Goal: Complete application form: Complete application form

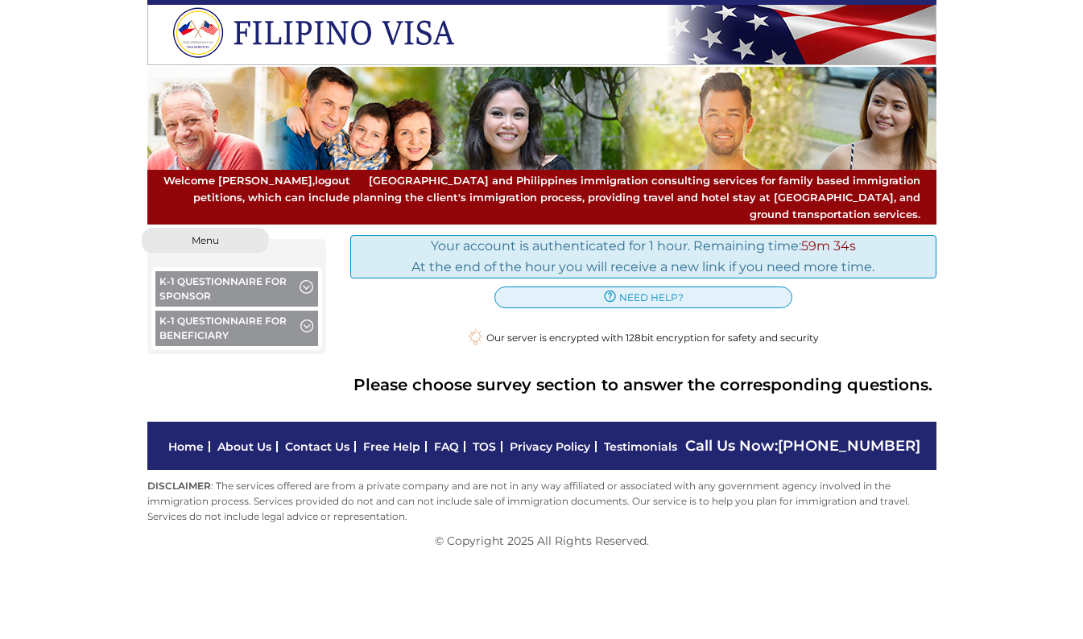
click at [255, 271] on button "K-1 Questionnaire for Sponsor" at bounding box center [236, 290] width 163 height 39
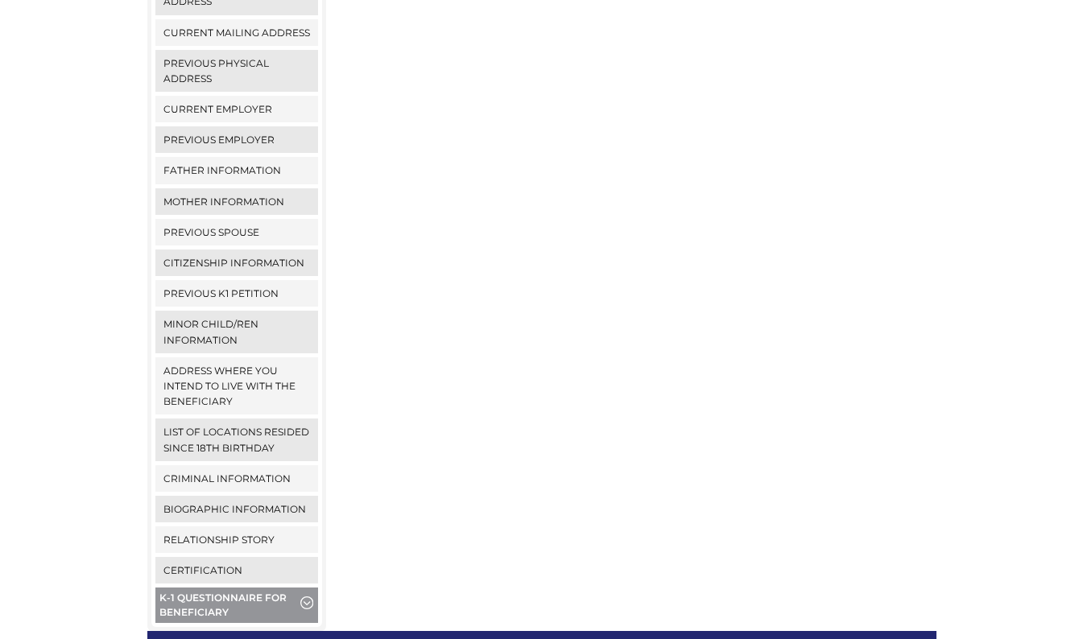
scroll to position [455, 0]
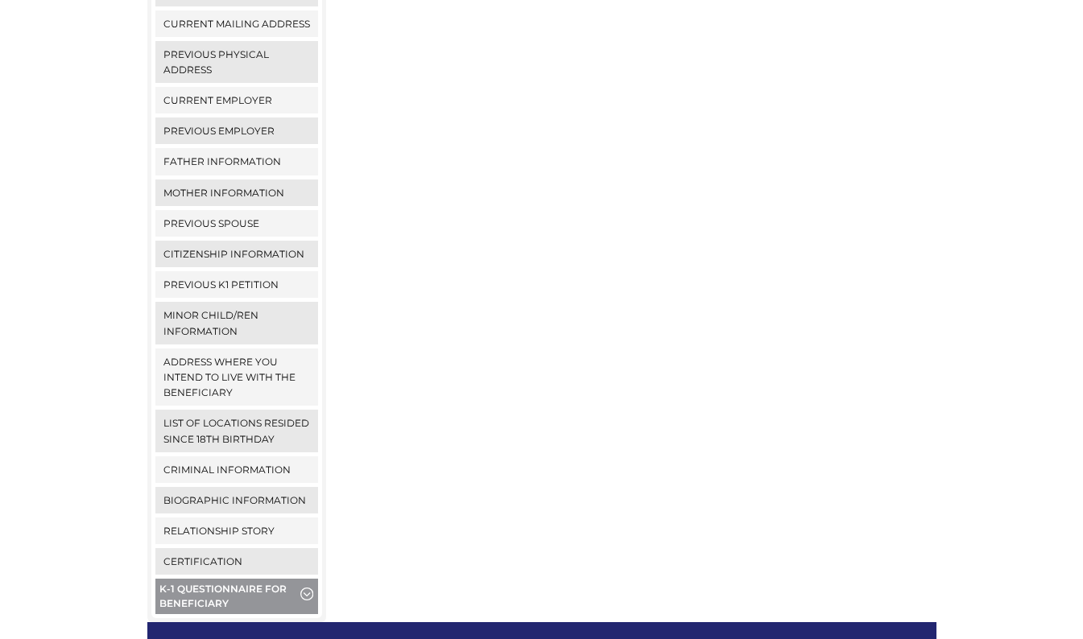
click at [234, 364] on link "Address where you intend to live with the beneficiary" at bounding box center [236, 378] width 163 height 58
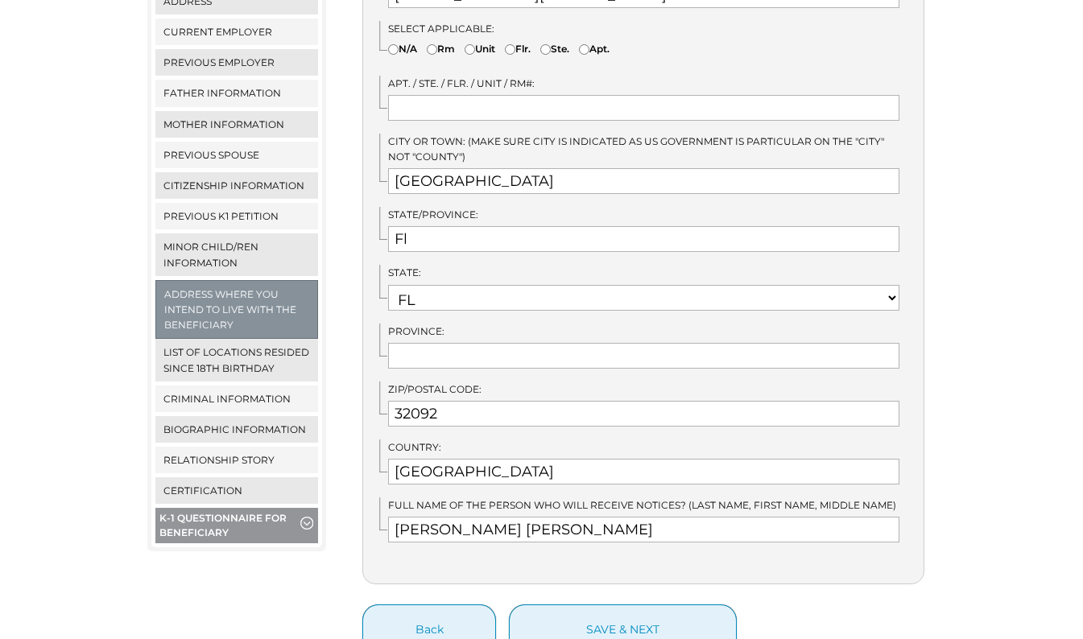
scroll to position [524, 0]
click at [230, 446] on link "Relationship Story" at bounding box center [236, 459] width 163 height 27
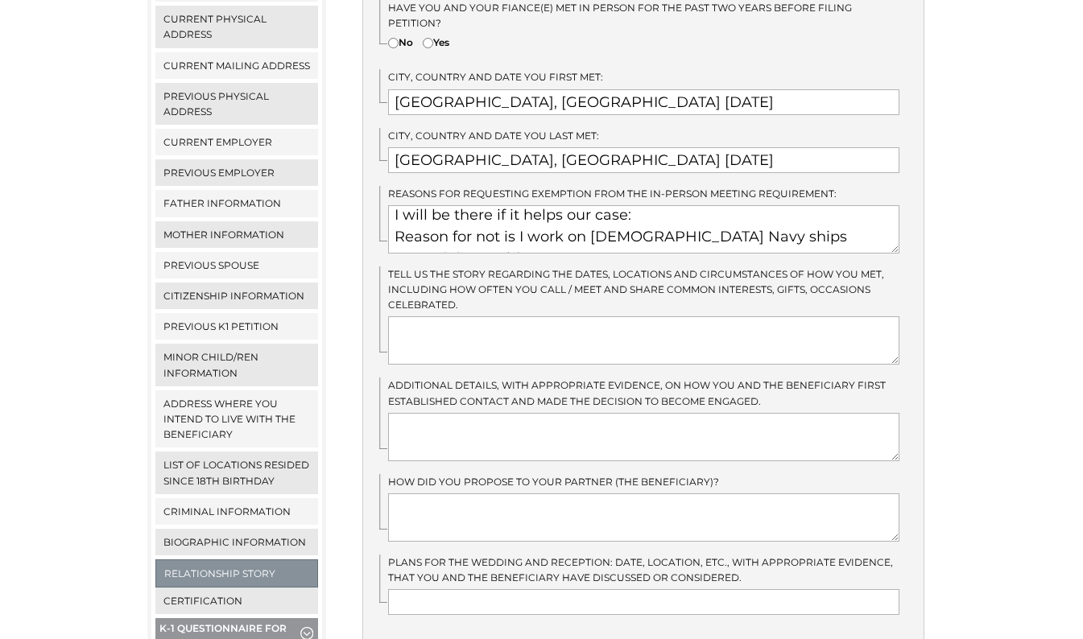
scroll to position [412, 0]
click at [593, 318] on textarea at bounding box center [643, 342] width 511 height 48
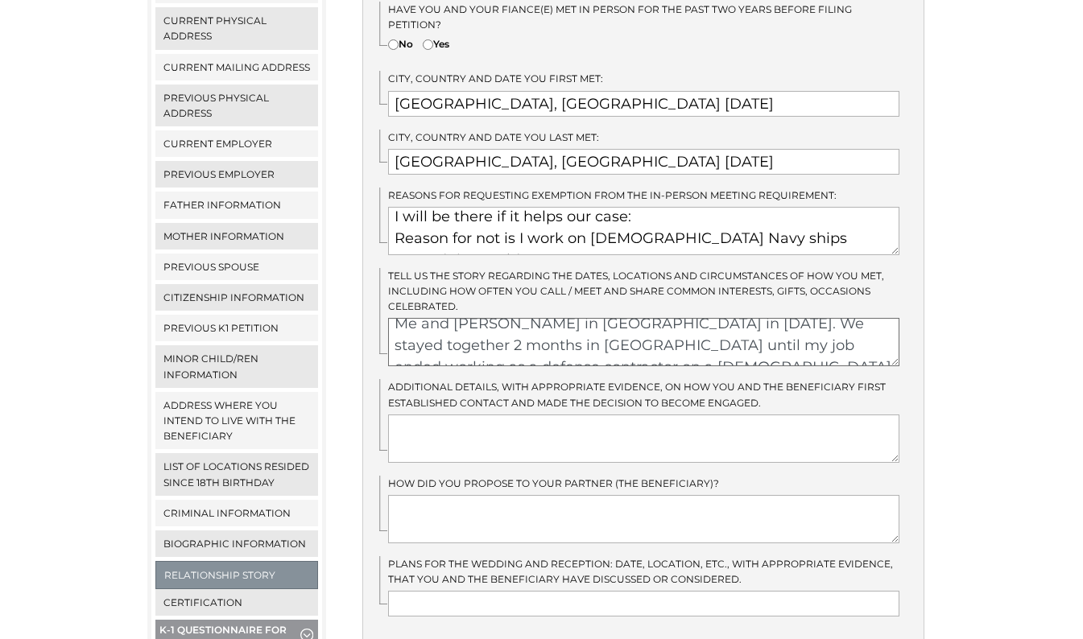
scroll to position [0, 0]
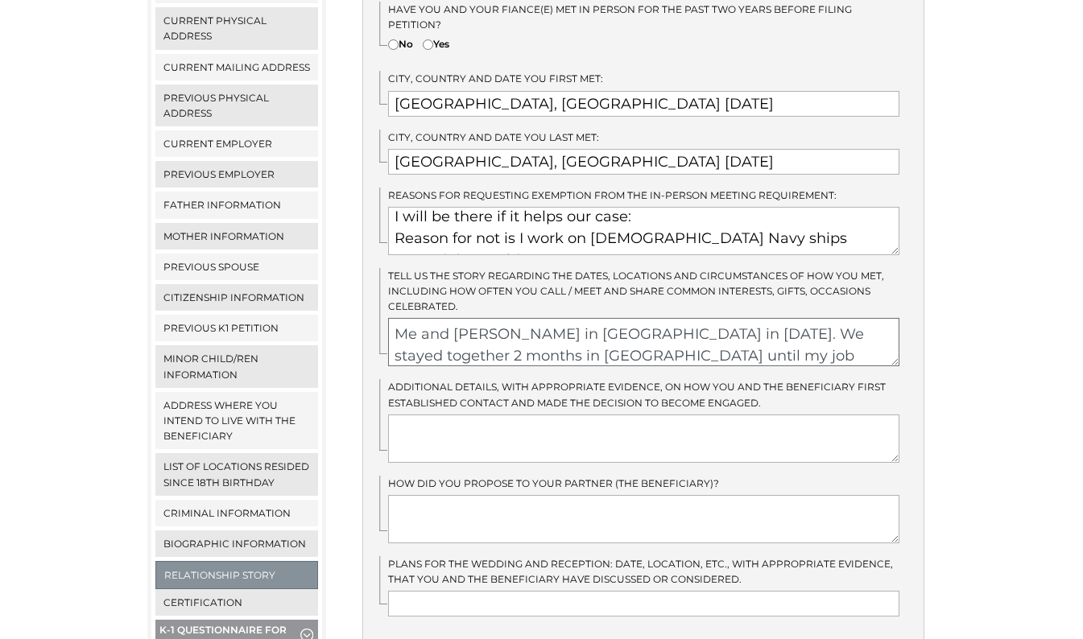
click at [694, 318] on textarea "Me and Ivy meg in Singapore in May 2024. We stayed together 2 months in Singapo…" at bounding box center [643, 342] width 511 height 48
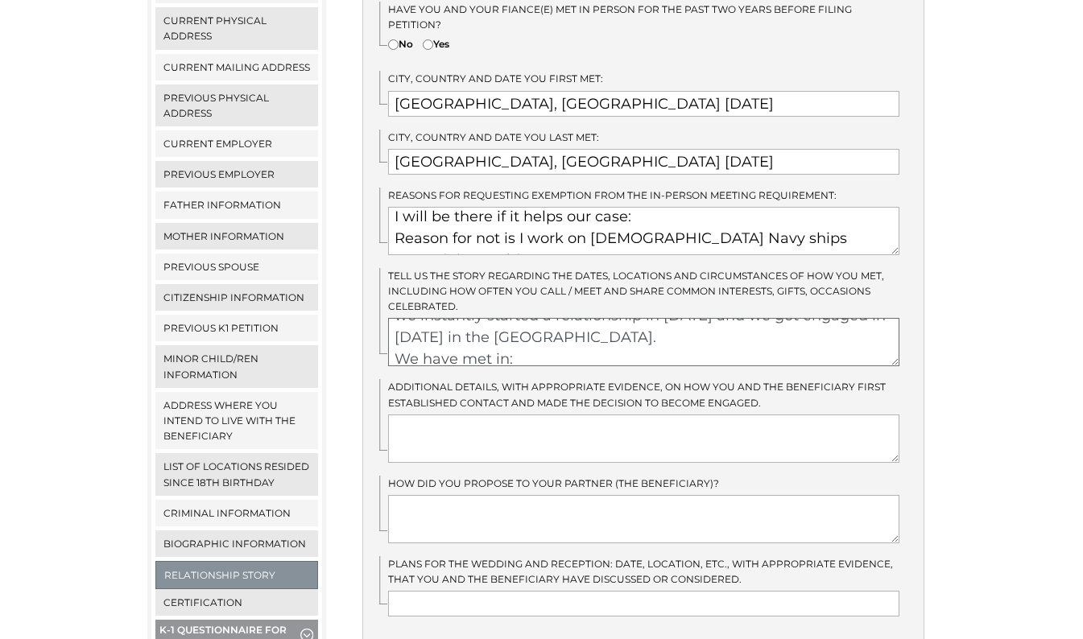
scroll to position [137, 0]
click at [588, 319] on textarea "Me and Ivy meg in Singapore in May 2024 through mutual friends. We stayed toget…" at bounding box center [643, 342] width 511 height 48
click at [587, 321] on textarea "Me and Ivy meg in Singapore in May 2024 through mutual friends. We stayed toget…" at bounding box center [643, 342] width 511 height 48
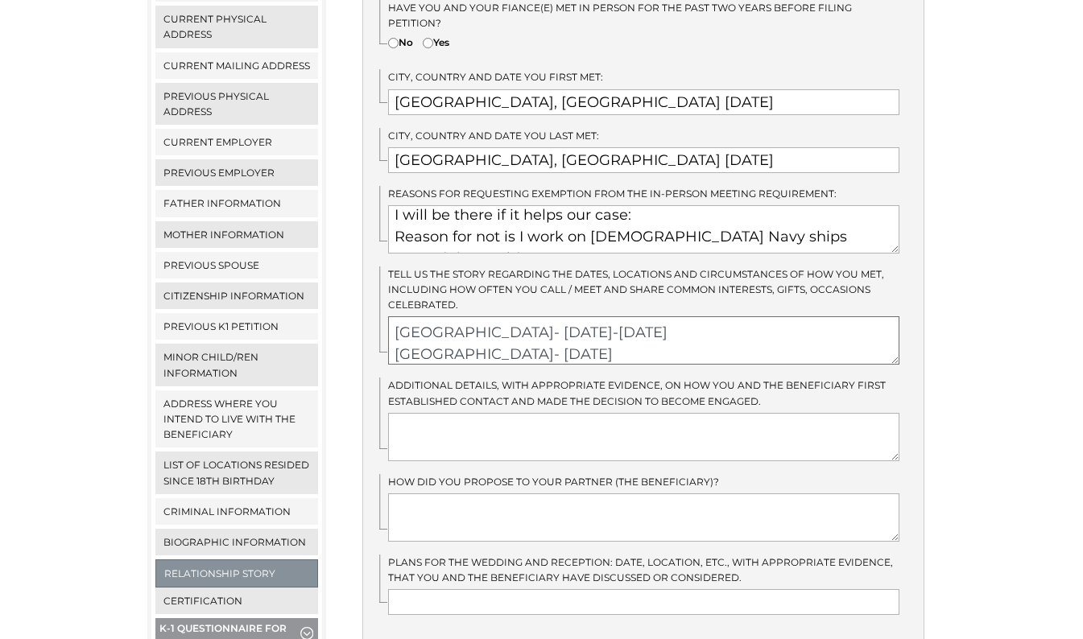
scroll to position [174, 0]
click at [603, 317] on textarea "Me and Ivy meg in Singapore in May 2024 through mutual friends. We stayed toget…" at bounding box center [643, 341] width 511 height 48
click at [484, 325] on textarea "Me and Ivy meg in Singapore in May 2024 through mutual friends. We stayed toget…" at bounding box center [643, 341] width 511 height 48
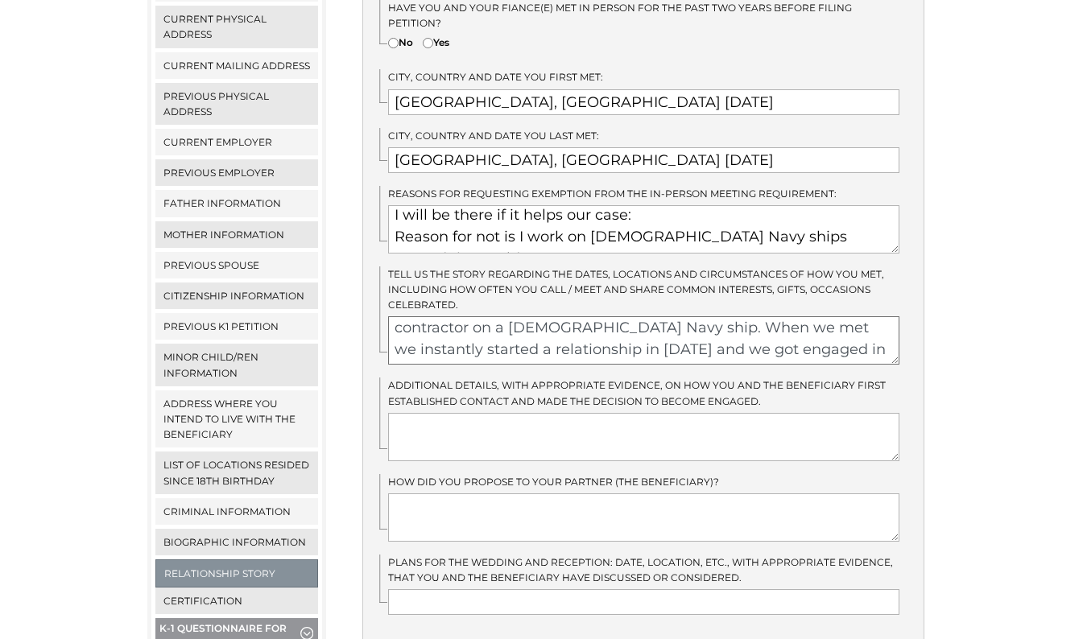
scroll to position [69, 0]
click at [470, 321] on textarea "Me and Ivy meg in Singapore in May 2024 through mutual friends. We stayed toget…" at bounding box center [643, 341] width 511 height 48
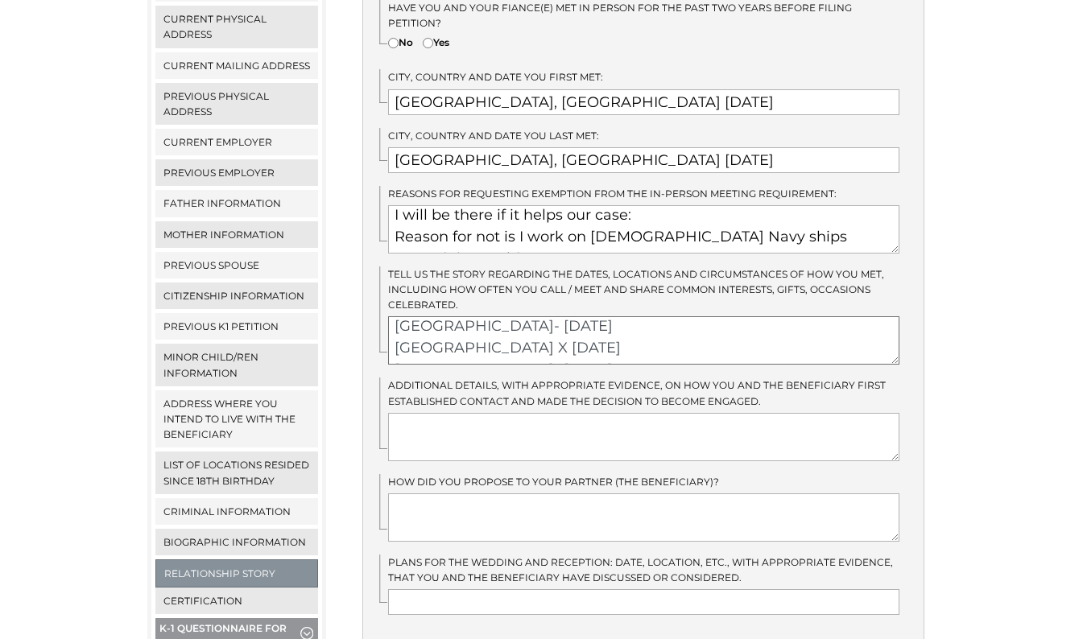
scroll to position [426, 0]
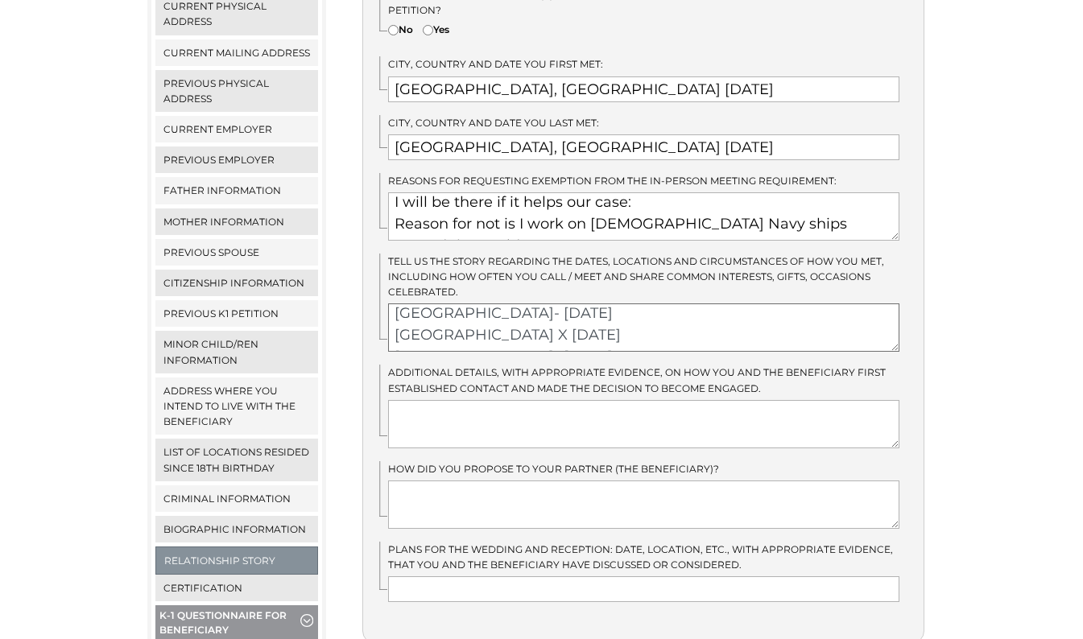
click at [565, 308] on textarea "Me and Ivy meg in Singapore in May 2024 through mutual friends. We stayed toget…" at bounding box center [643, 328] width 511 height 48
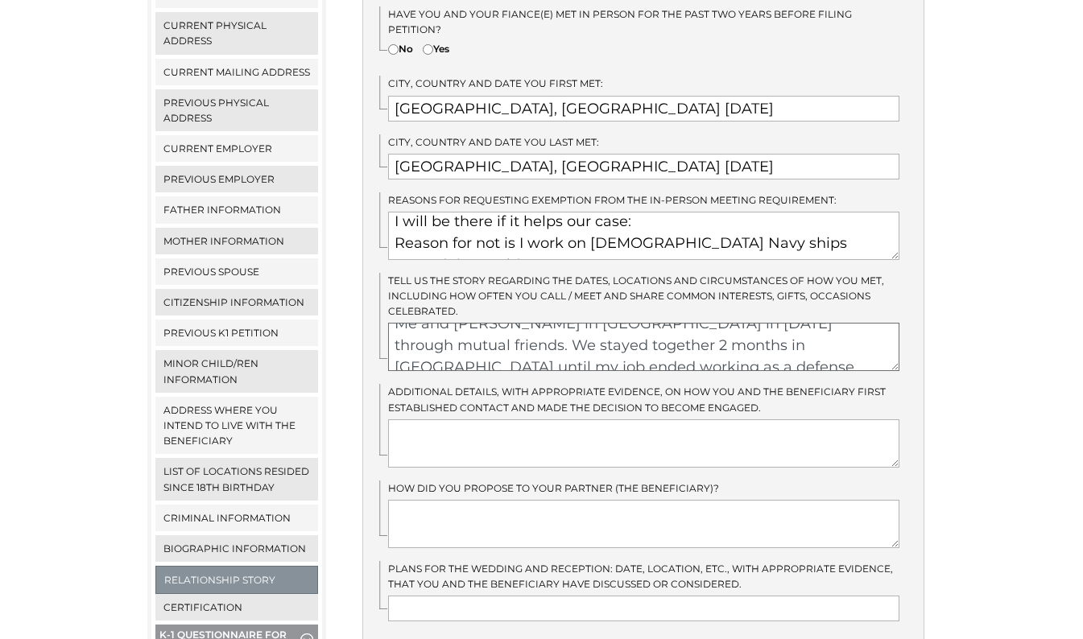
scroll to position [0, 0]
click at [510, 323] on textarea "Me and Ivy meg in Singapore in May 2024 through mutual friends. We stayed toget…" at bounding box center [643, 347] width 511 height 48
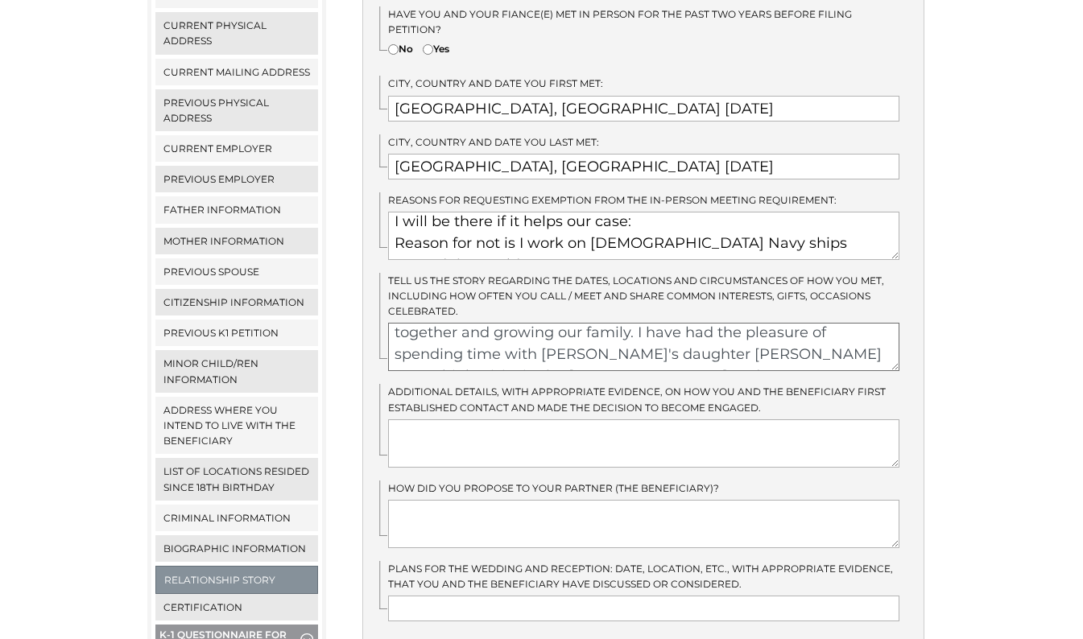
click at [621, 325] on textarea "Me and Ivy met in Singapore in May 2024 through mutual friends. We stayed toget…" at bounding box center [643, 347] width 511 height 48
type textarea "Me and Ivy met in Singapore in May 2024 through mutual friends. We stayed toget…"
click at [556, 500] on textarea at bounding box center [643, 524] width 511 height 48
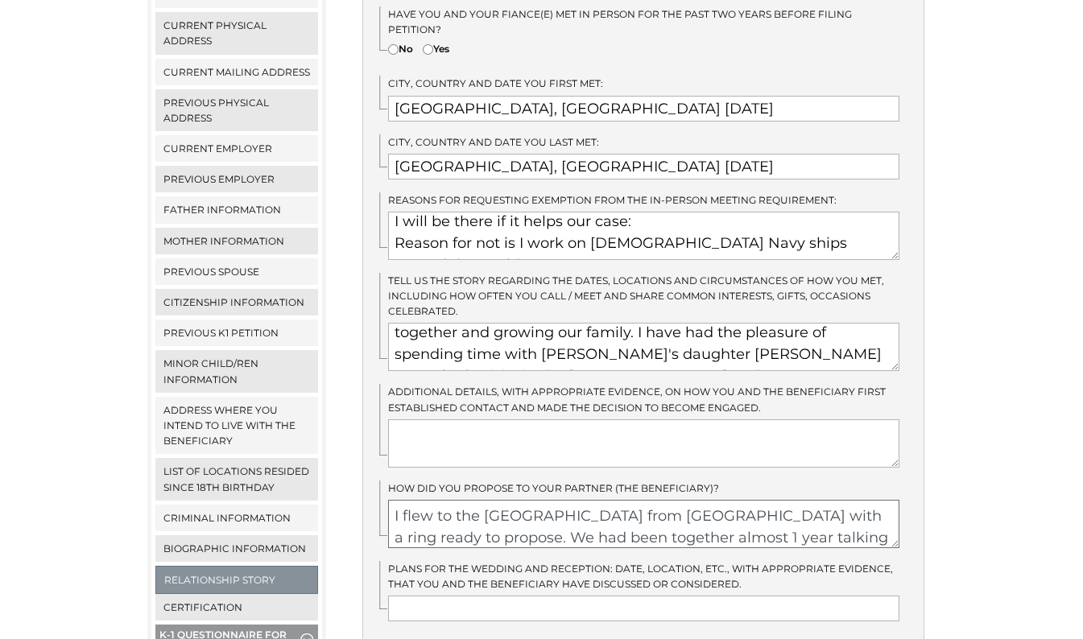
type textarea "I flew to the Philippines from Japan with a ring ready to propose. We had been …"
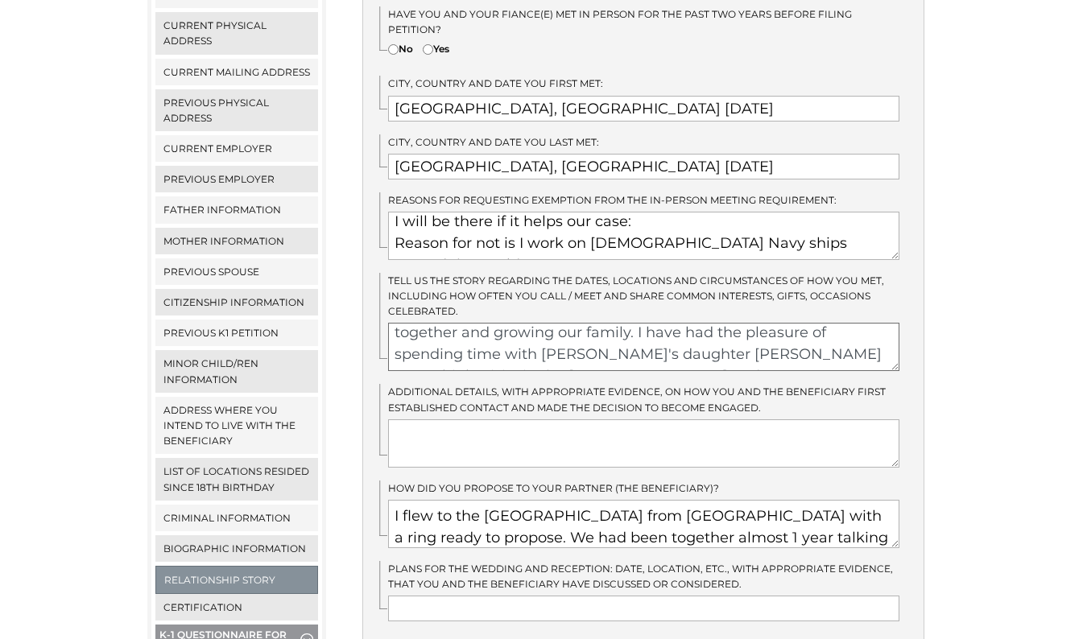
click at [625, 324] on textarea "Me and Ivy met in Singapore in May 2024 through mutual friends. We stayed toget…" at bounding box center [643, 347] width 511 height 48
type textarea "Me and Ivy met in Singapore in May 2024 through mutual friends. We stayed toget…"
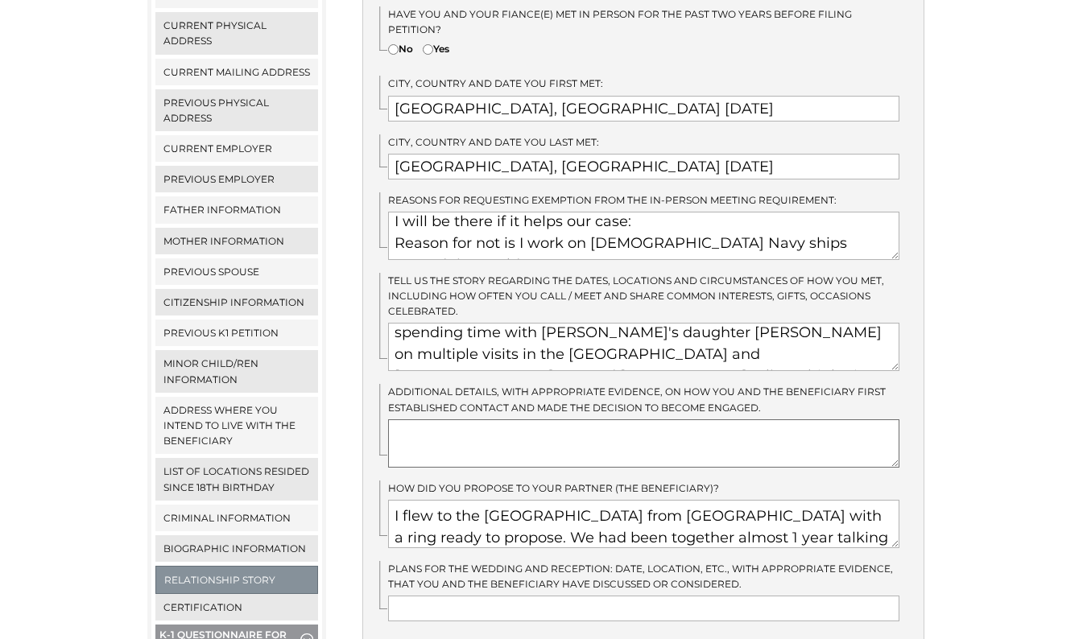
click at [517, 420] on textarea at bounding box center [643, 444] width 511 height 48
type textarea "M"
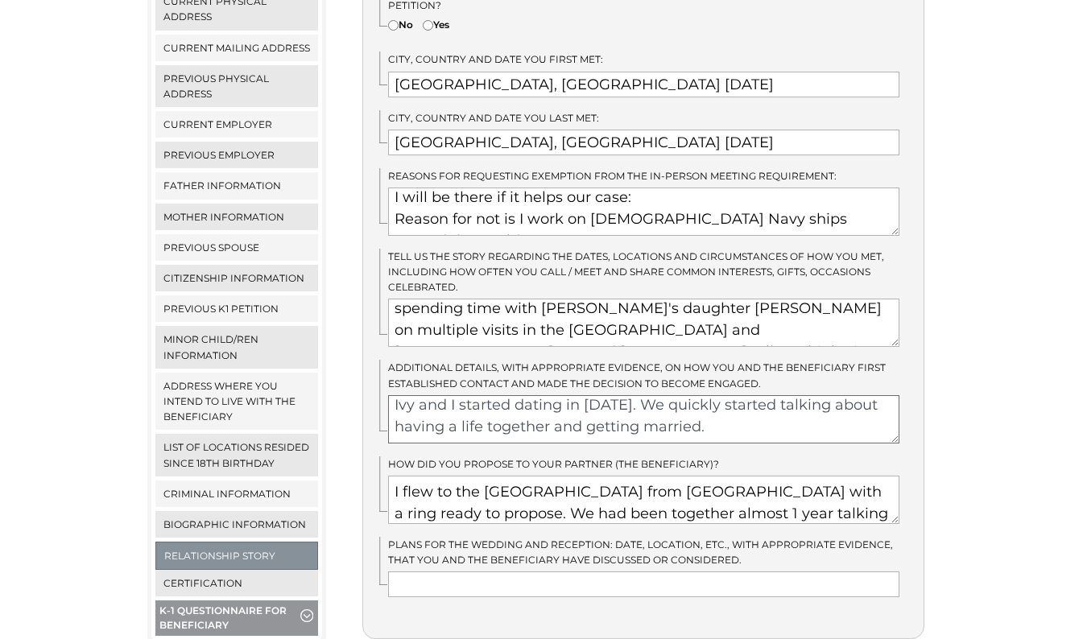
scroll to position [432, 0]
click at [648, 395] on textarea "Ivy and I started dating in May 2024. We quickly started talking about having a…" at bounding box center [643, 419] width 511 height 48
click at [540, 395] on textarea "Ivy and I started dating in May 2024 after we met through mutual friends. We qu…" at bounding box center [643, 419] width 511 height 48
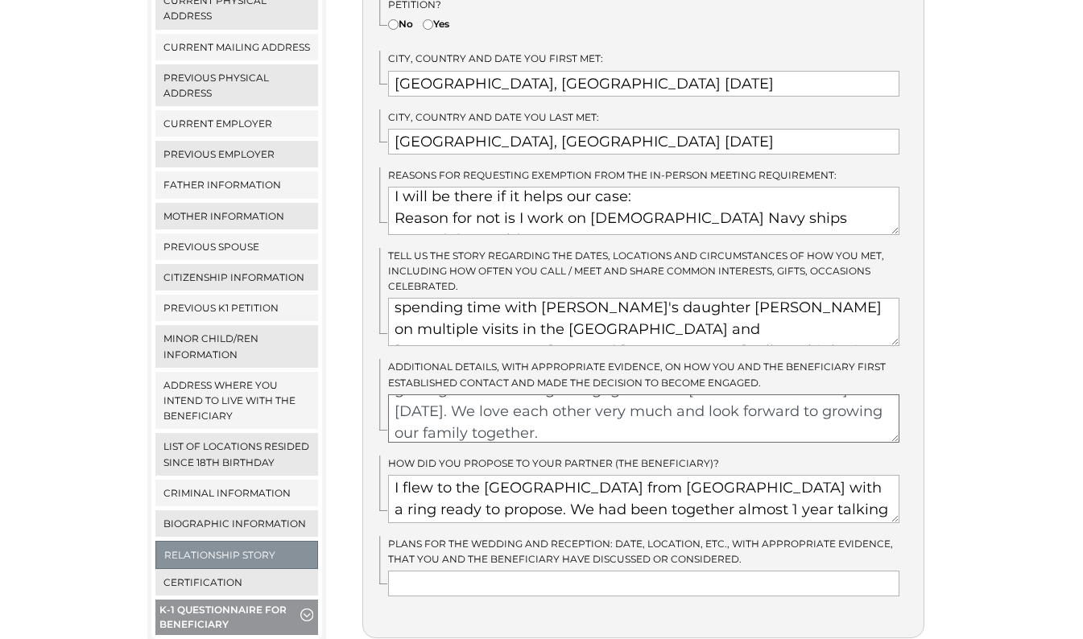
scroll to position [6, 0]
type textarea "Ivy and I started dating in May 2024 after we met through mutual friends. We qu…"
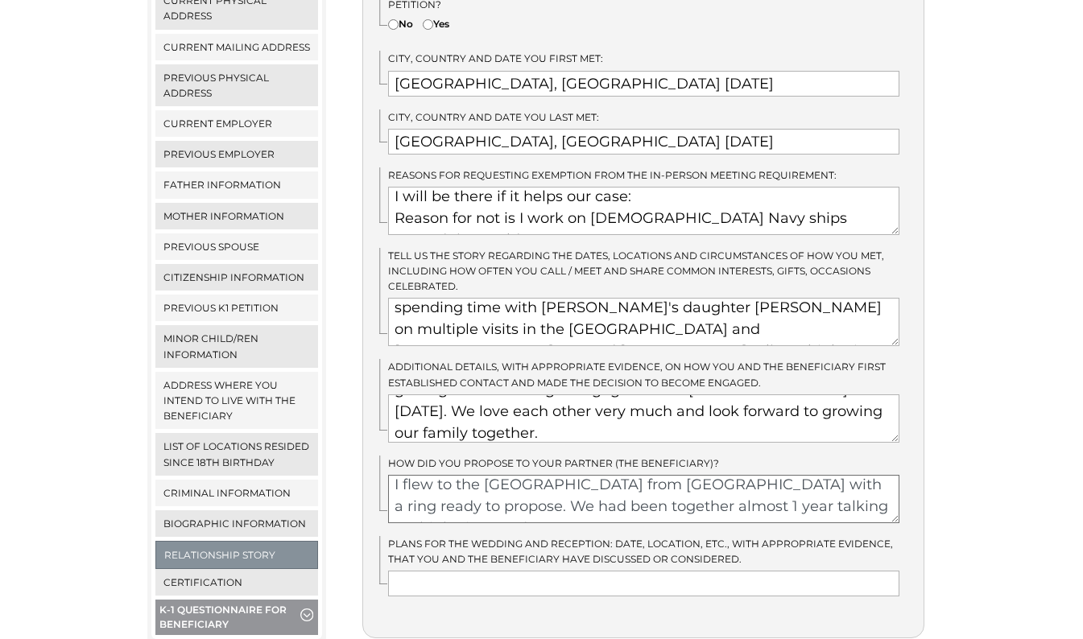
click at [863, 477] on textarea "I flew to the Philippines from Japan with a ring ready to propose. We had been …" at bounding box center [643, 499] width 511 height 48
drag, startPoint x: 837, startPoint y: 479, endPoint x: 847, endPoint y: 473, distance: 12.3
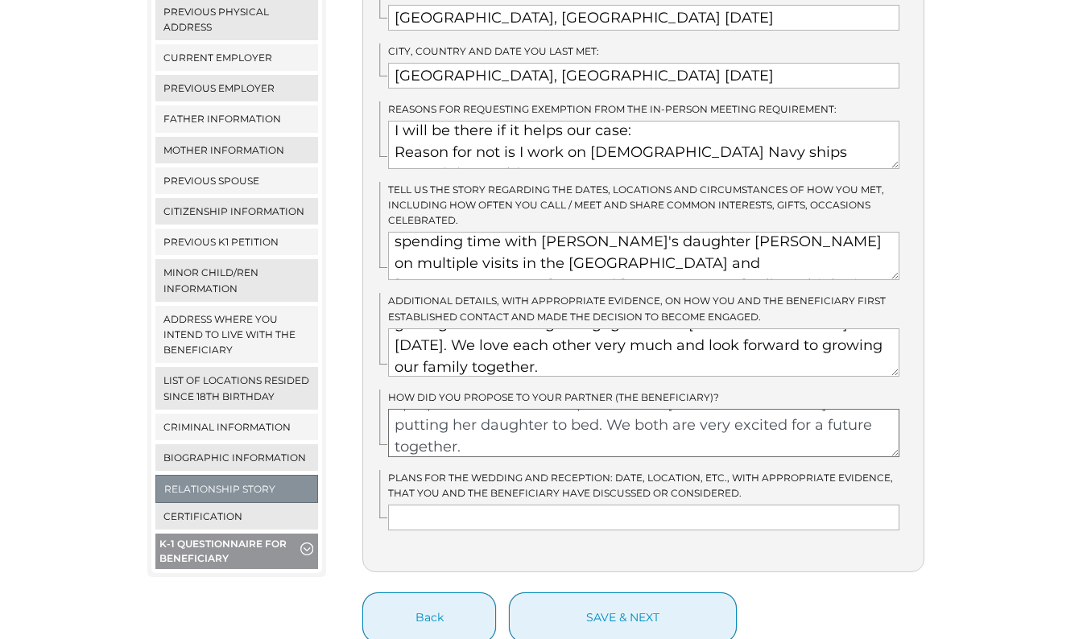
scroll to position [93, 0]
type textarea "I flew to the Philippines from Japan with a ring ready to propose. We had been …"
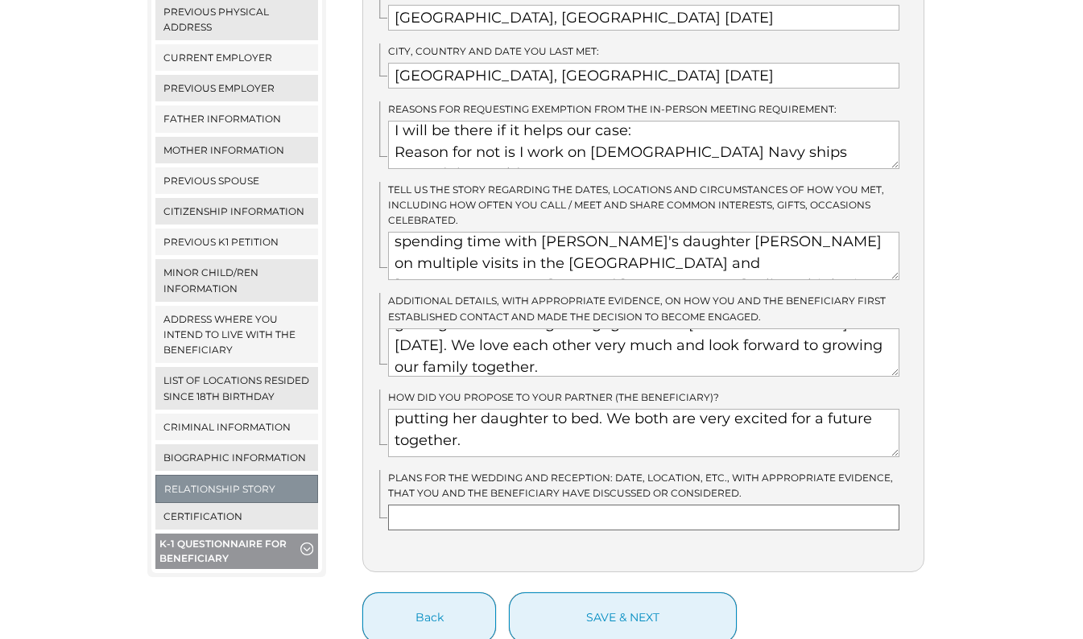
click at [535, 505] on input "text" at bounding box center [643, 518] width 511 height 26
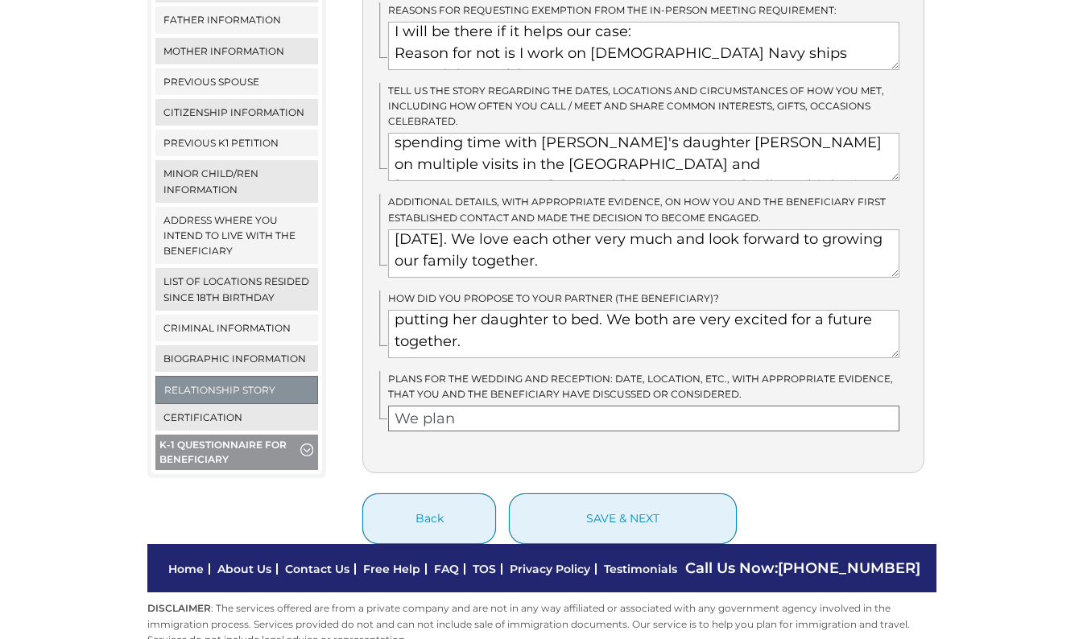
scroll to position [598, 0]
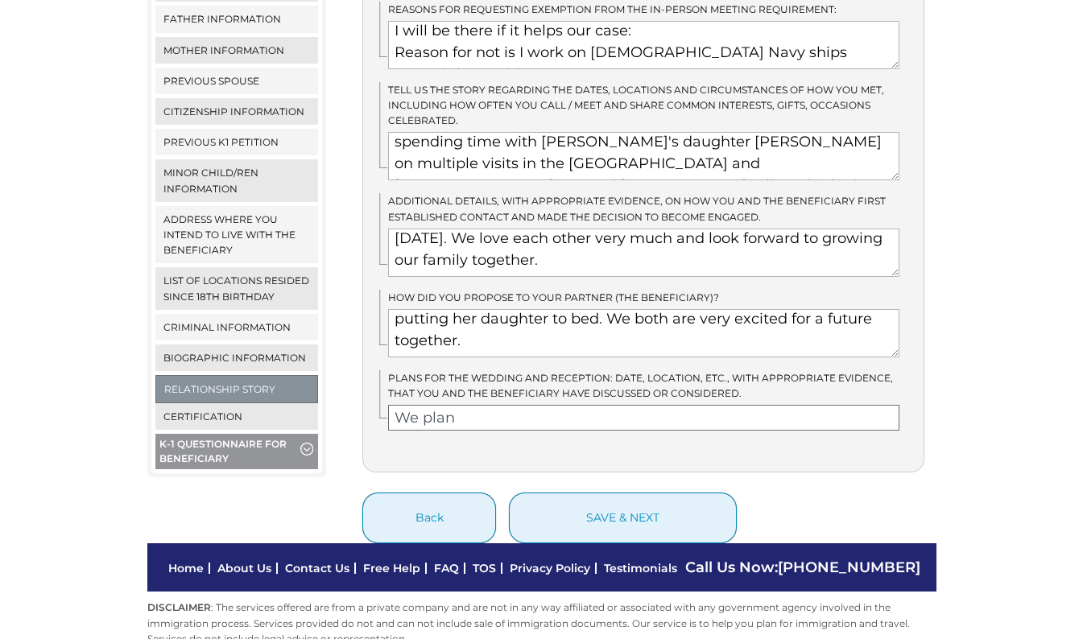
type input "We plan"
click at [234, 345] on link "Biographic Information" at bounding box center [236, 358] width 163 height 27
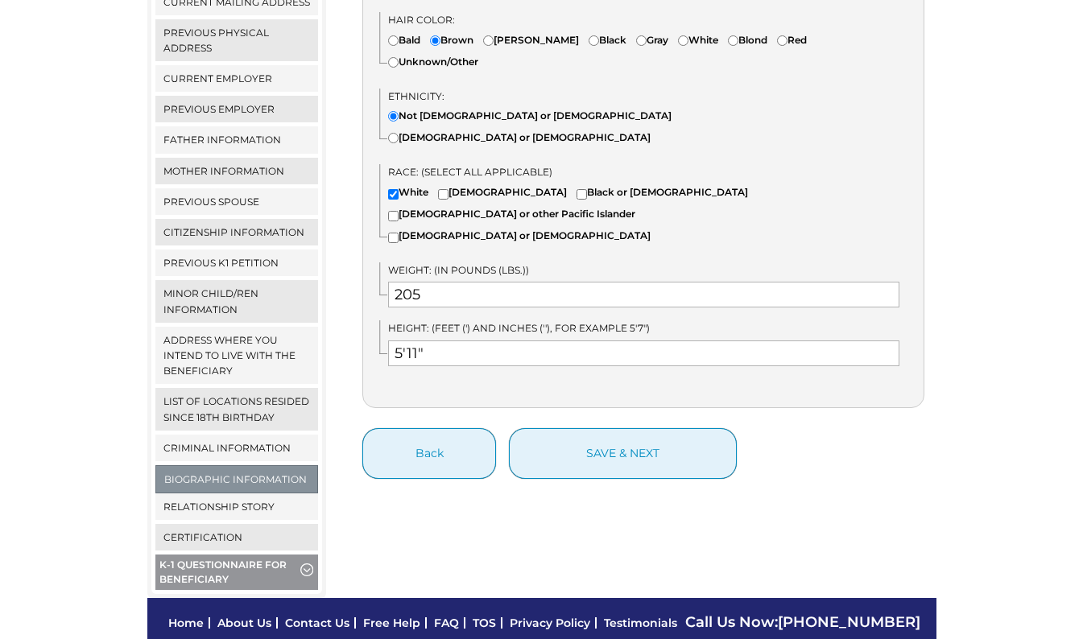
scroll to position [478, 0]
click at [213, 493] on link "Relationship Story" at bounding box center [236, 506] width 163 height 27
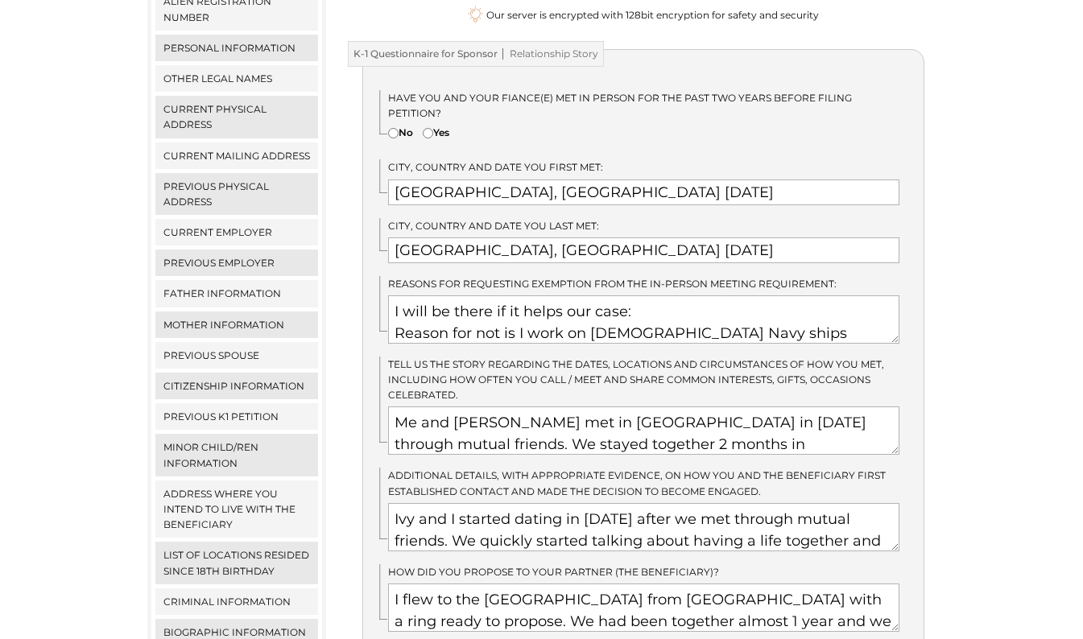
scroll to position [598, 0]
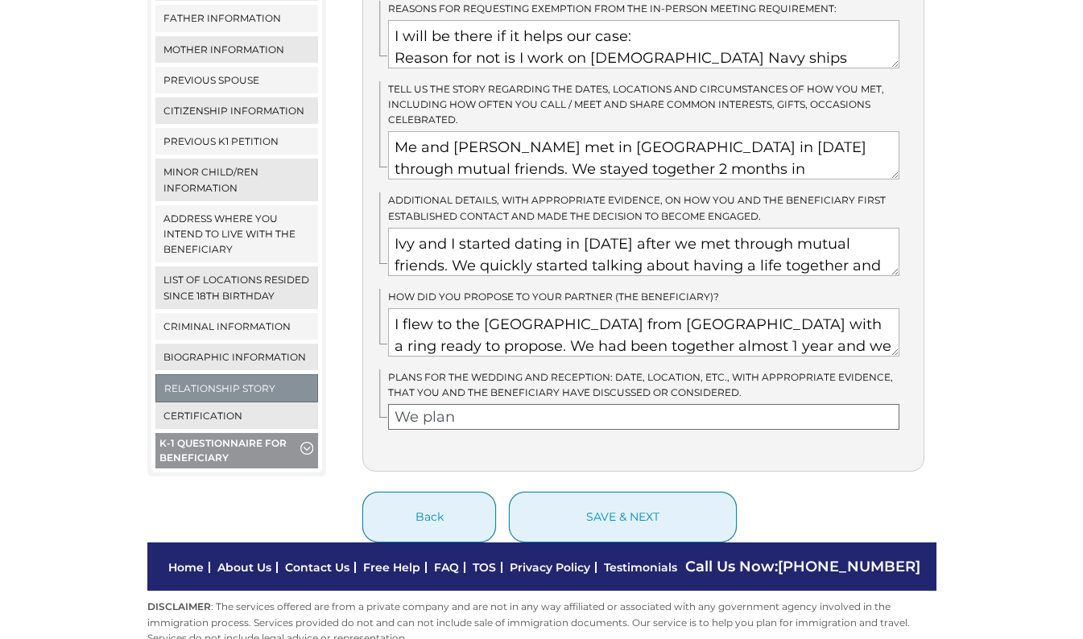
click at [493, 404] on input "We plan" at bounding box center [643, 417] width 511 height 26
click at [766, 404] on input "We plan on getting married within the first month of being in the [GEOGRAPHIC_D…" at bounding box center [643, 417] width 511 height 26
click at [887, 404] on input "We plan on getting married within the first month of being in the [GEOGRAPHIC_D…" at bounding box center [643, 417] width 511 height 26
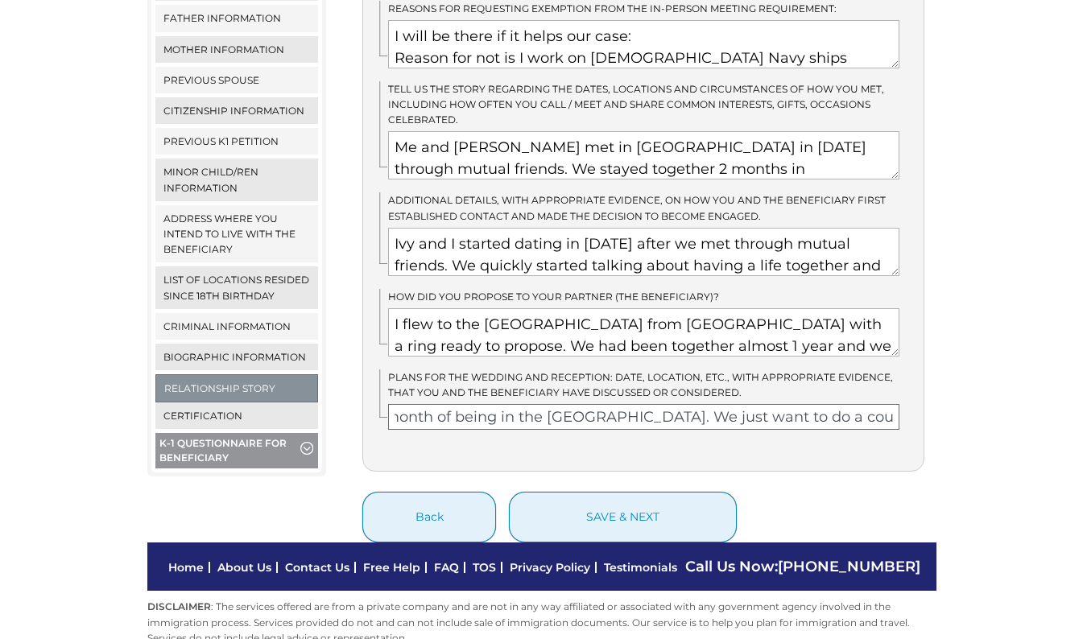
scroll to position [0, 326]
type input "We plan on getting married within the first month of being in the [GEOGRAPHIC_D…"
click at [746, 370] on label "Plans for the wedding and reception: date, location, etc., with appropriate evi…" at bounding box center [643, 385] width 511 height 31
click at [640, 492] on button "save & next" at bounding box center [623, 517] width 228 height 51
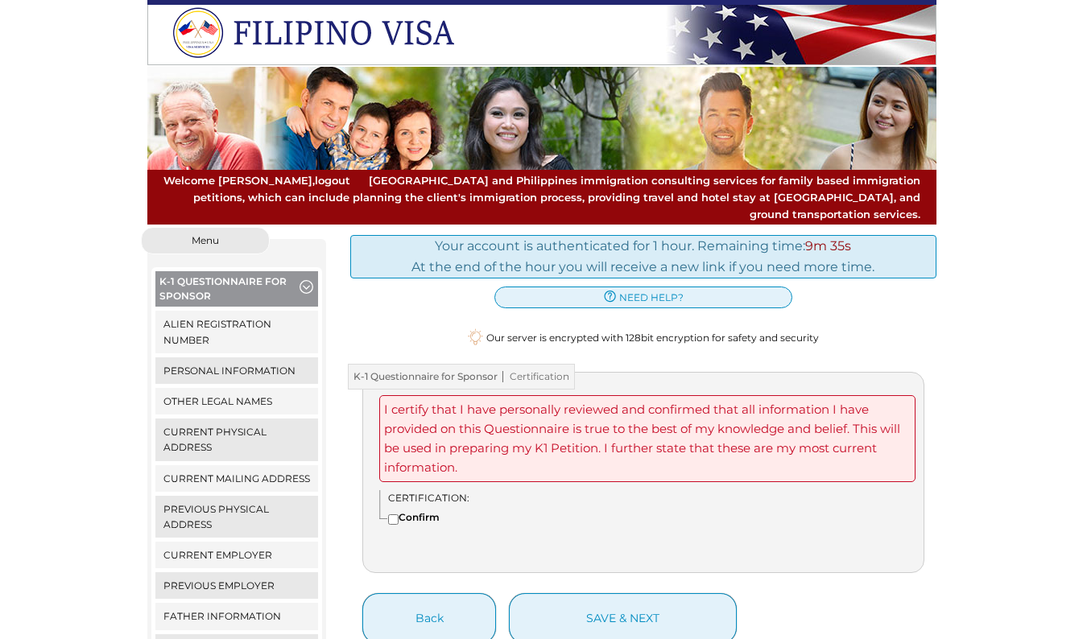
scroll to position [68, 0]
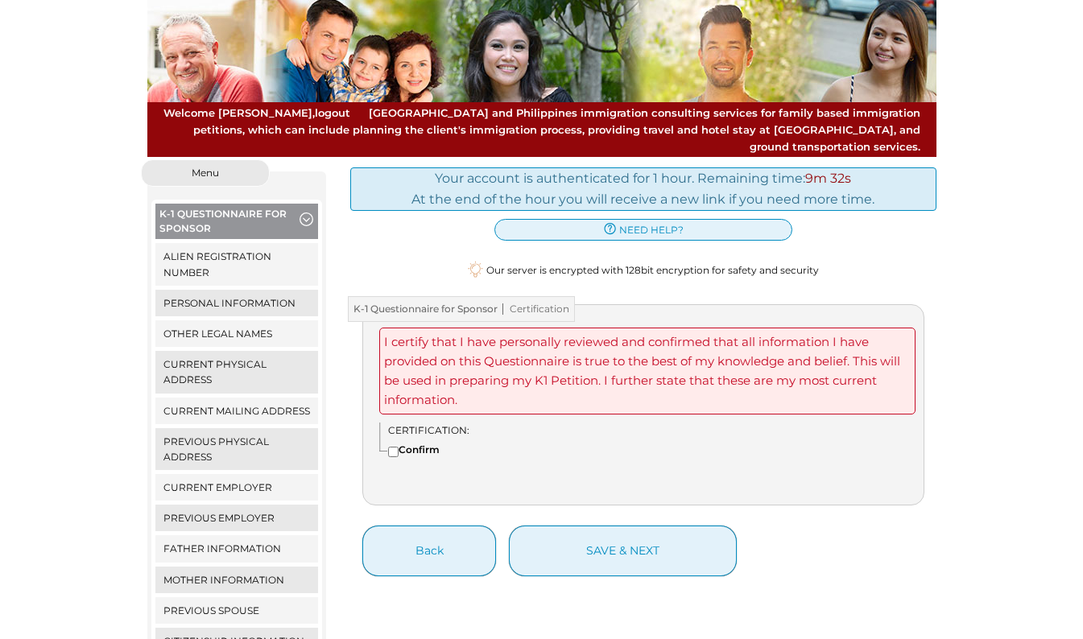
click at [392, 447] on input"] "Confirm" at bounding box center [393, 452] width 10 height 10
checkbox input"] "true"
click at [602, 538] on button "save & next" at bounding box center [623, 551] width 228 height 51
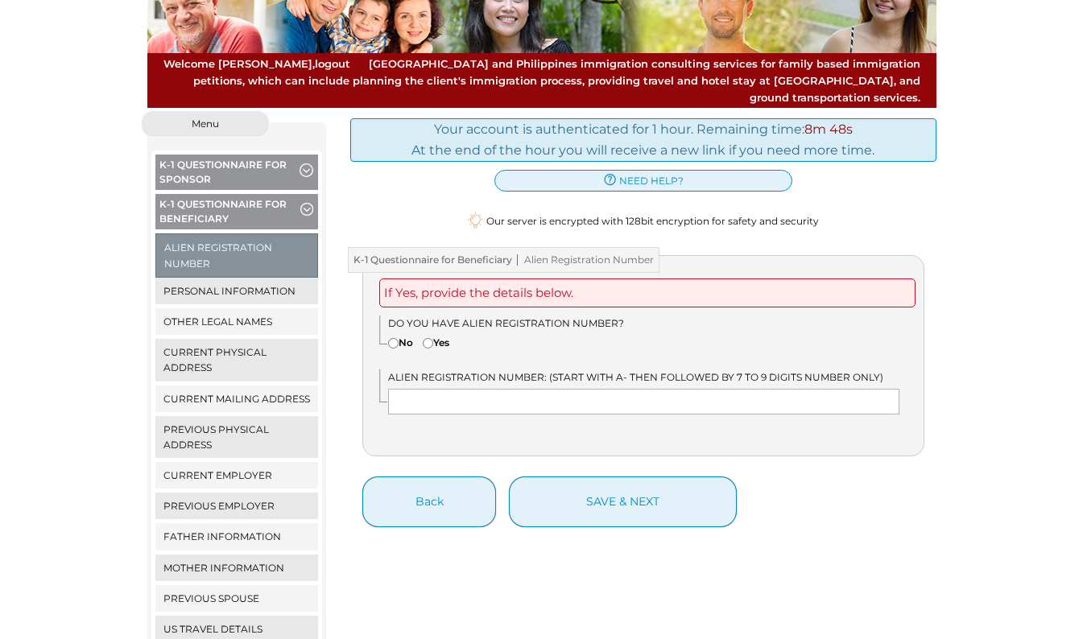
scroll to position [116, 0]
click at [245, 195] on button "K-1 Questionnaire for Beneficiary" at bounding box center [236, 214] width 163 height 39
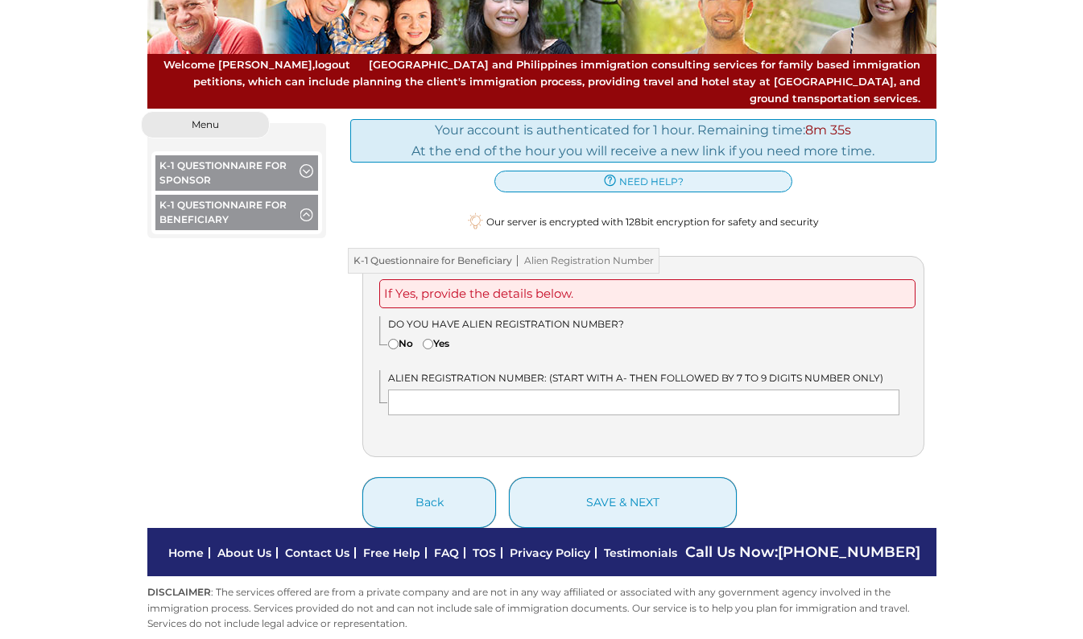
click at [245, 195] on button "K-1 Questionnaire for Beneficiary" at bounding box center [236, 214] width 163 height 39
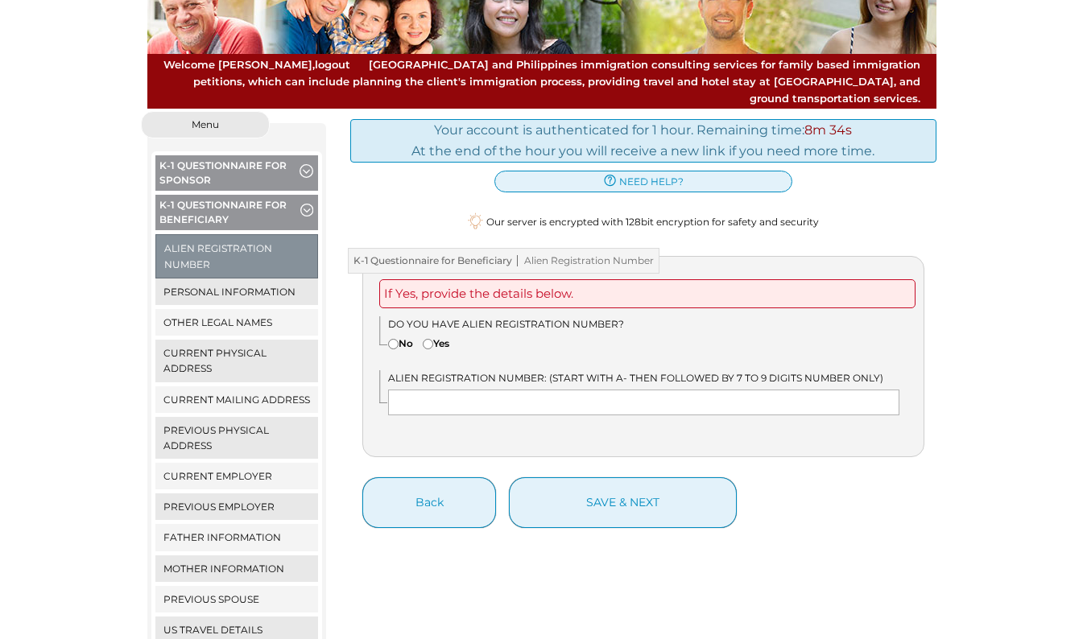
click at [233, 155] on button "K-1 Questionnaire for Sponsor" at bounding box center [236, 174] width 163 height 39
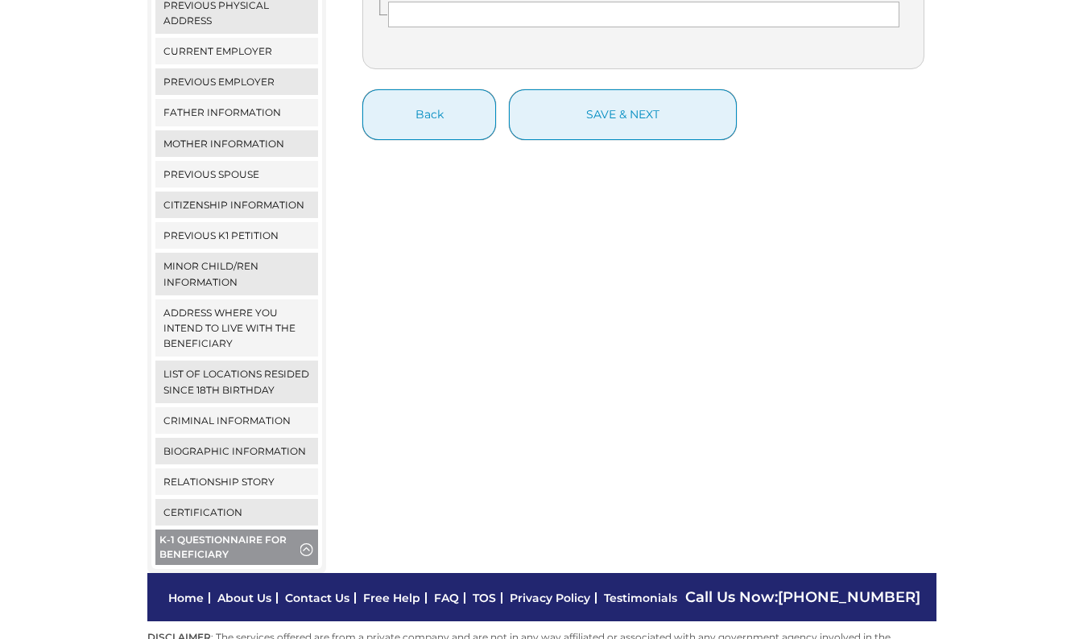
scroll to position [551, 0]
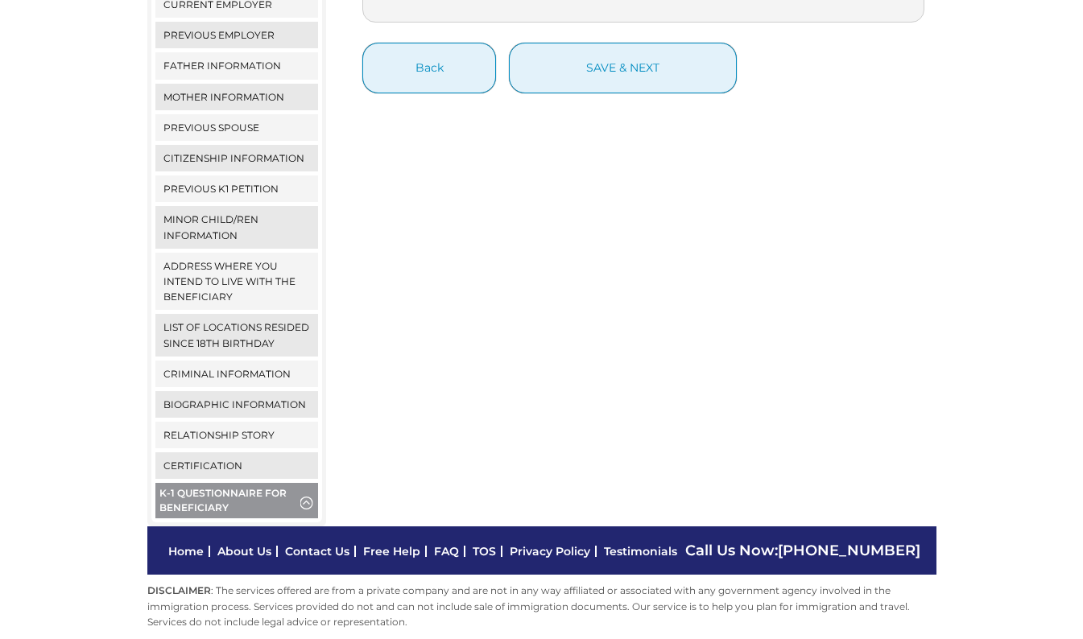
click at [242, 483] on button "K-1 Questionnaire for Beneficiary" at bounding box center [236, 502] width 163 height 39
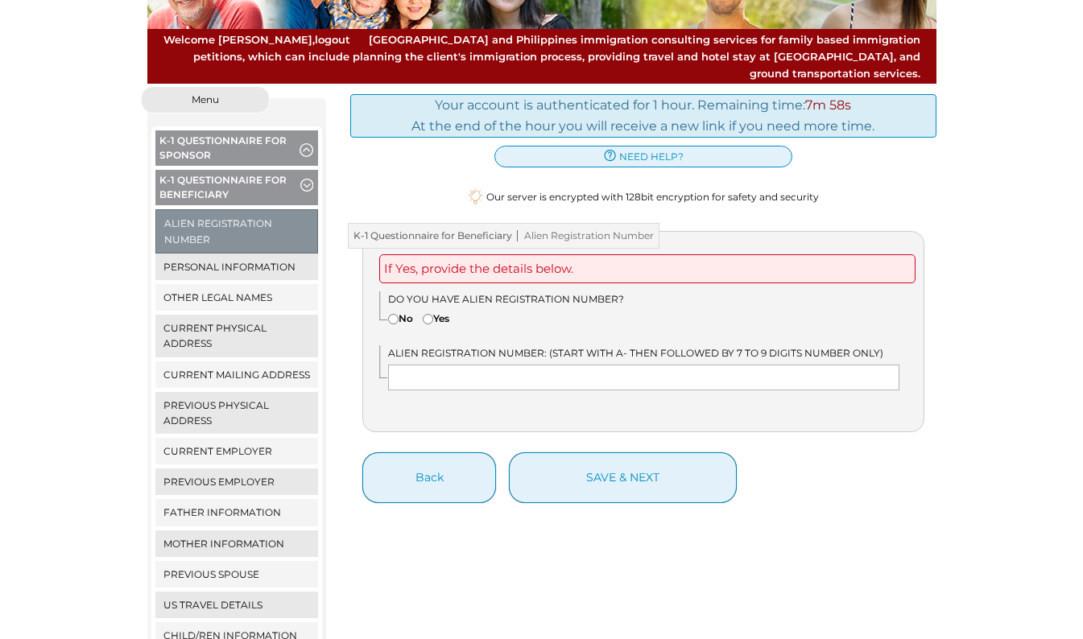
scroll to position [142, 0]
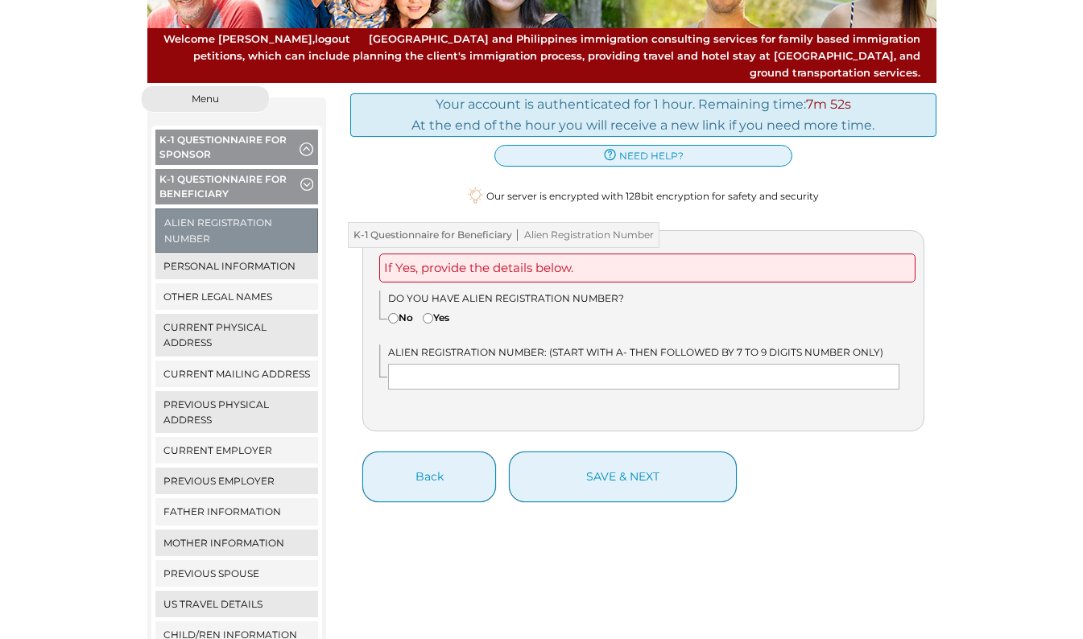
click at [395, 313] on input"] "No" at bounding box center [393, 318] width 10 height 10
radio input"] "true"
click at [605, 456] on button "save & next" at bounding box center [623, 477] width 228 height 51
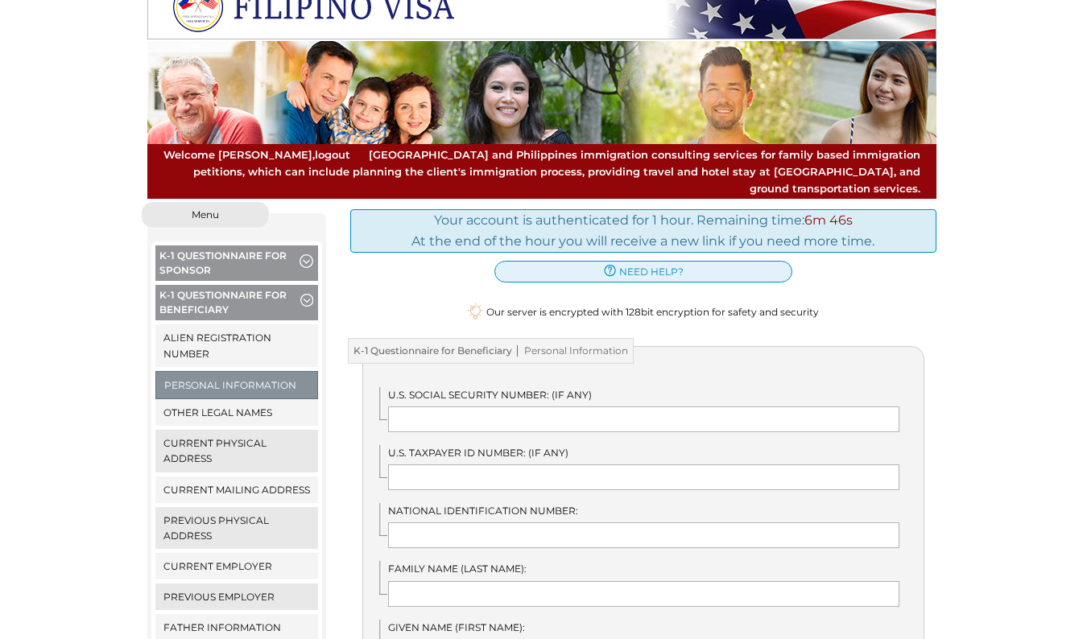
scroll to position [22, 0]
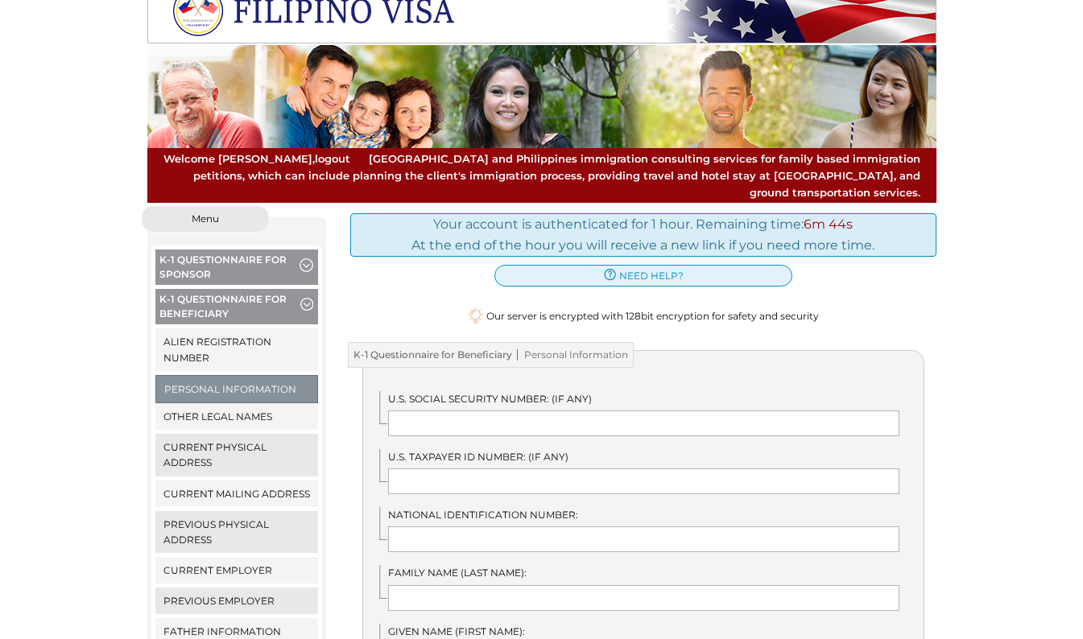
click at [232, 250] on button "K-1 Questionnaire for Sponsor" at bounding box center [236, 269] width 163 height 39
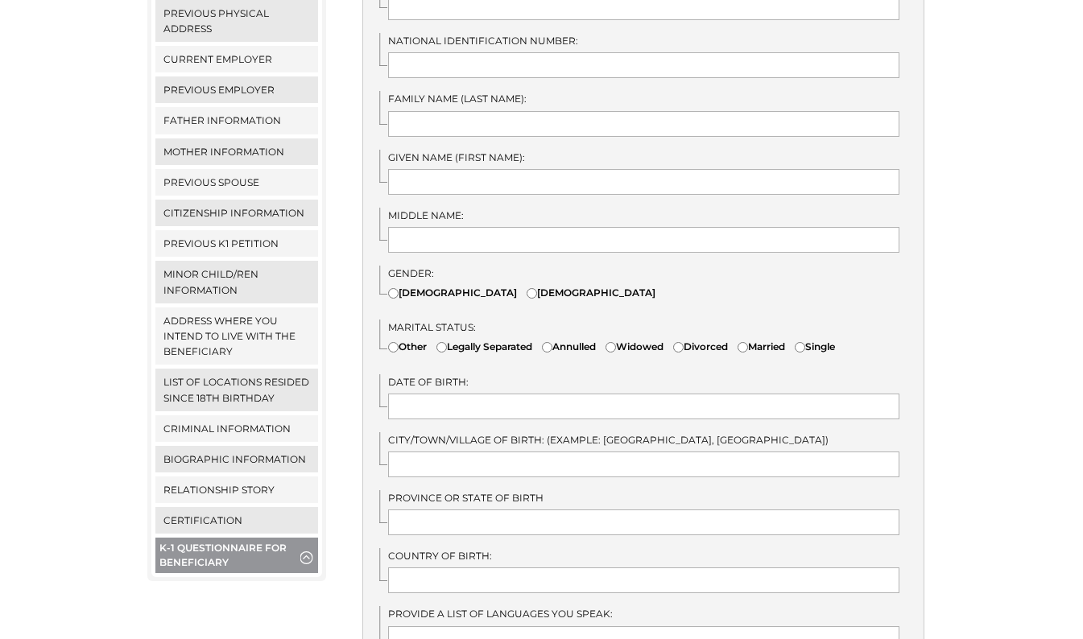
scroll to position [497, 0]
click at [234, 476] on link "Relationship Story" at bounding box center [236, 489] width 163 height 27
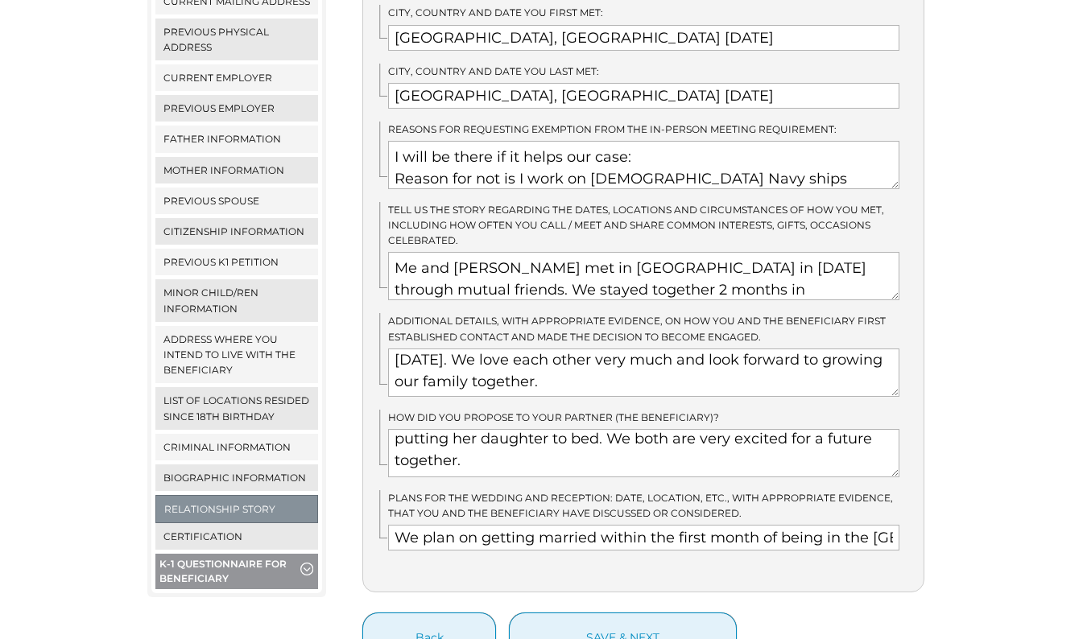
scroll to position [550, 0]
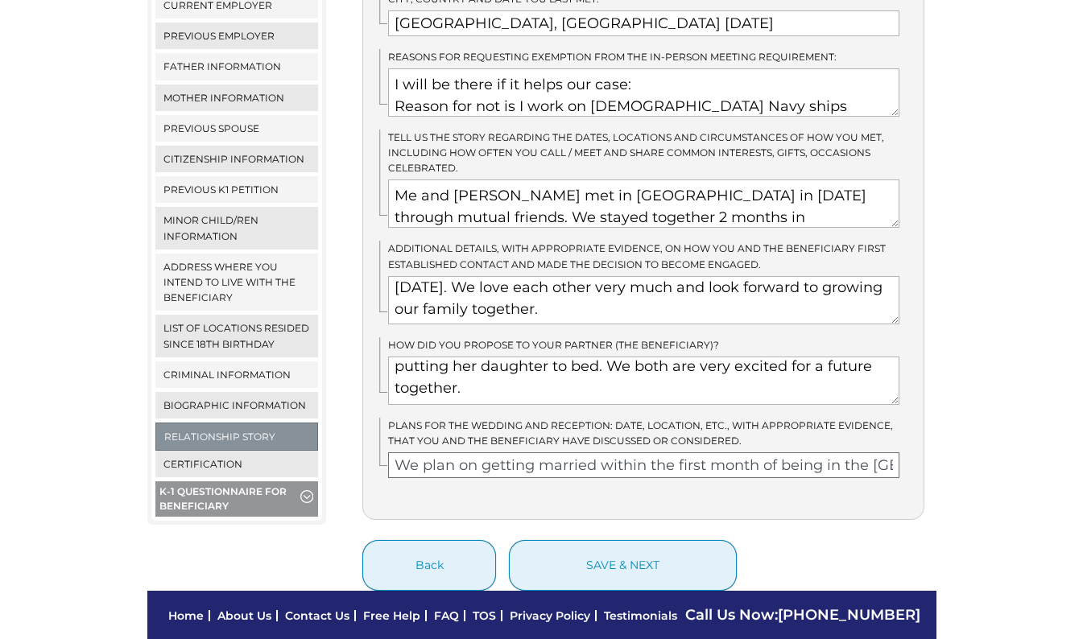
click at [661, 453] on input "We plan on getting married within the first month of being in the [GEOGRAPHIC_D…" at bounding box center [643, 466] width 511 height 26
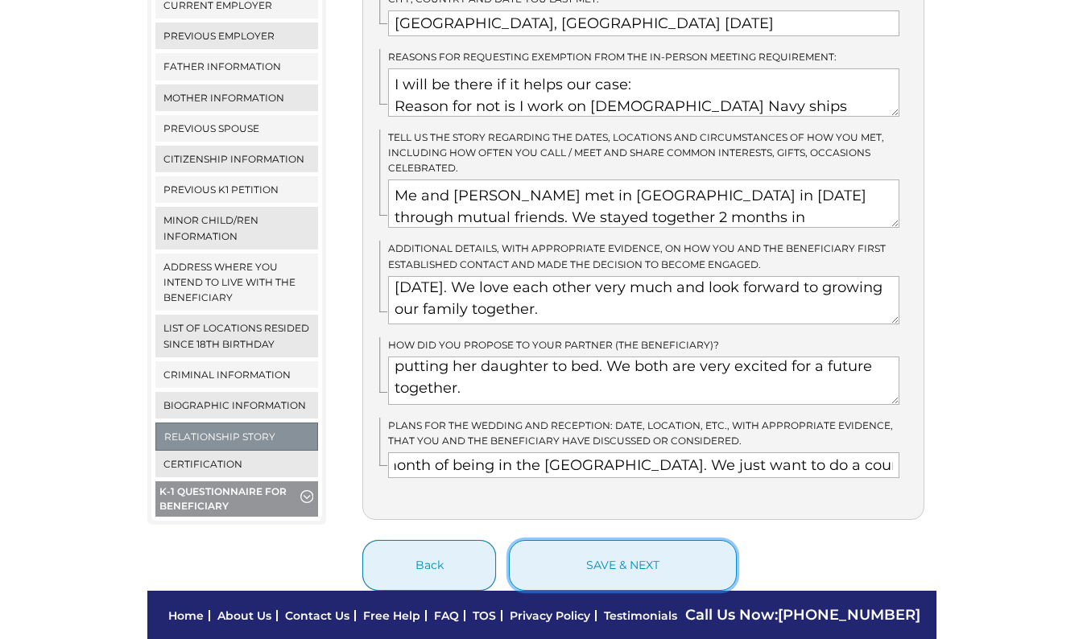
click at [644, 540] on button "save & next" at bounding box center [623, 565] width 228 height 51
